Goal: Navigation & Orientation: Find specific page/section

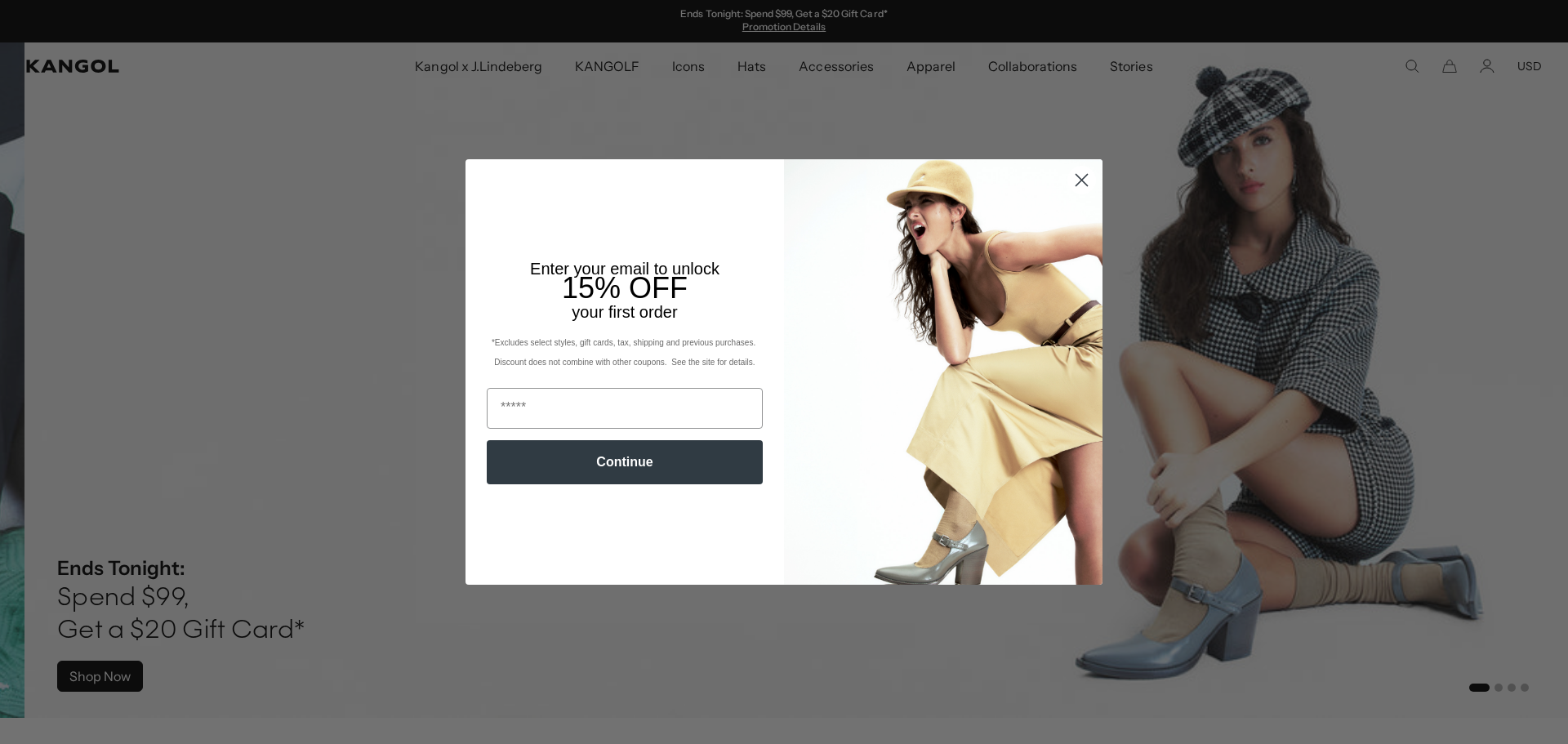
click at [1072, 182] on circle "Close dialog" at bounding box center [1081, 179] width 27 height 27
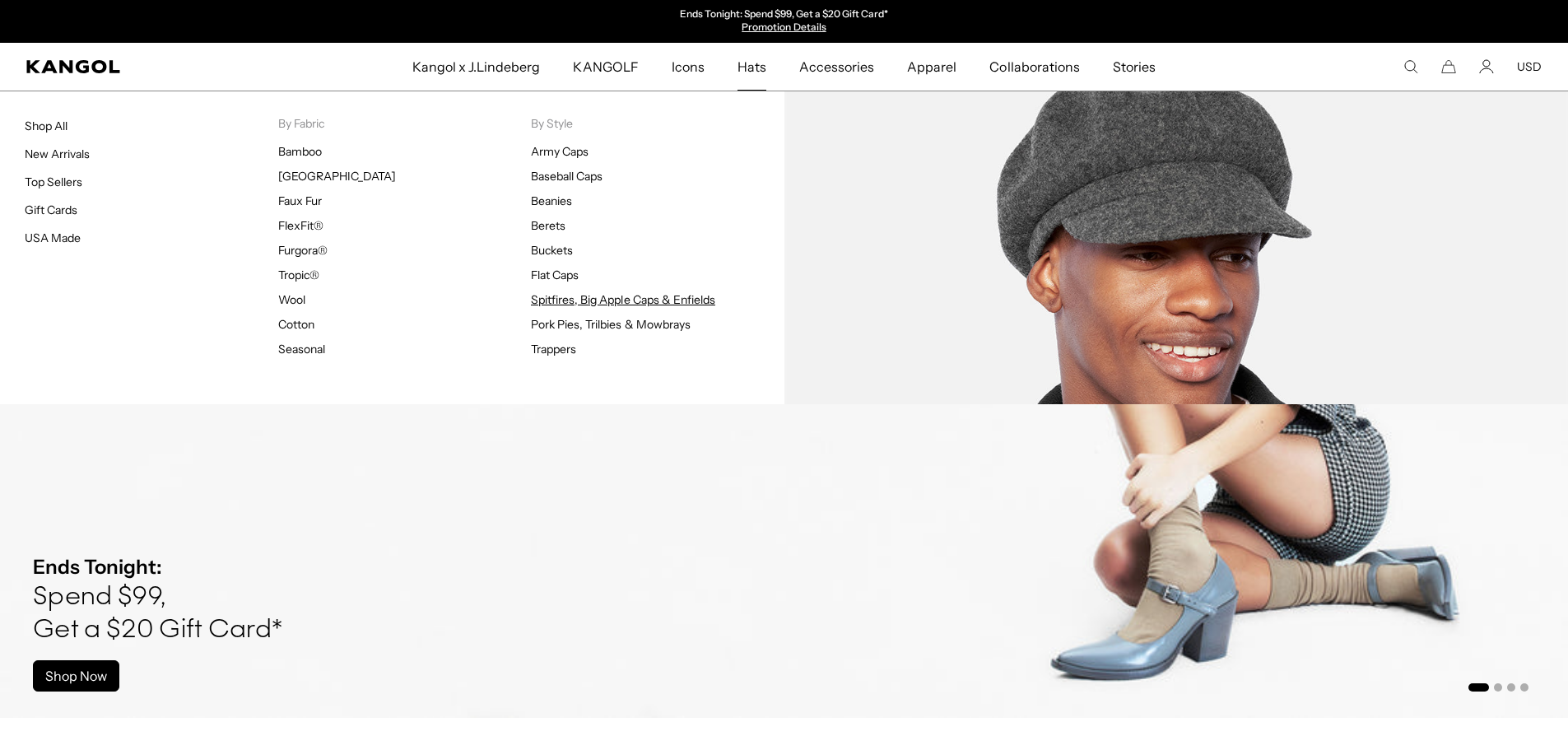
click at [572, 298] on link "Spitfires, Big Apple Caps & Enfields" at bounding box center [622, 299] width 184 height 15
